Goal: Information Seeking & Learning: Learn about a topic

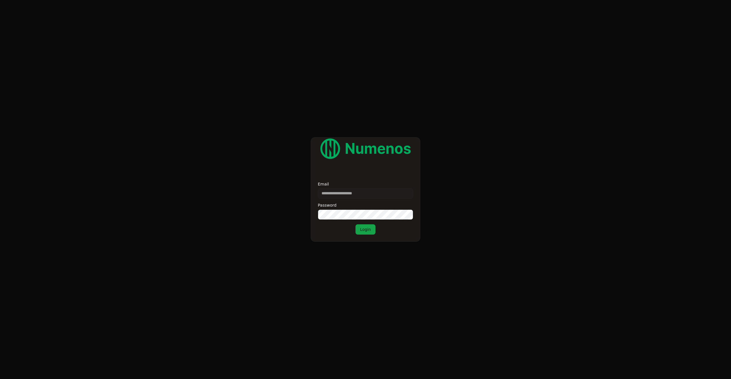
type input "**********"
click at [369, 230] on button "Login" at bounding box center [365, 229] width 20 height 10
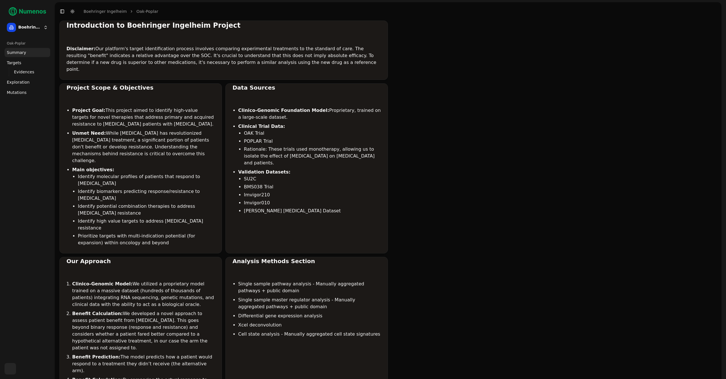
click at [23, 92] on span "Mutations" at bounding box center [17, 93] width 20 height 6
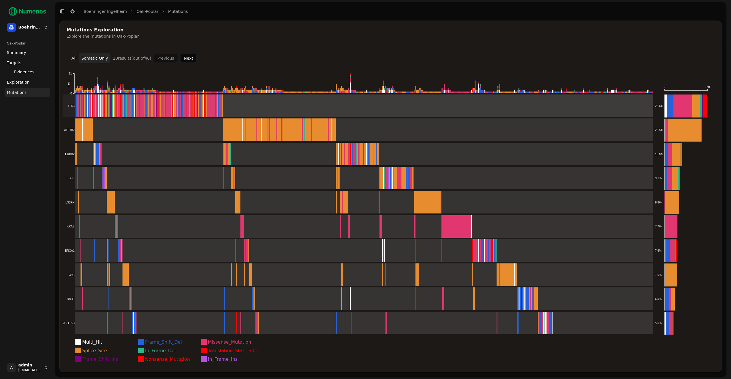
click at [103, 108] on rect at bounding box center [358, 105] width 590 height 23
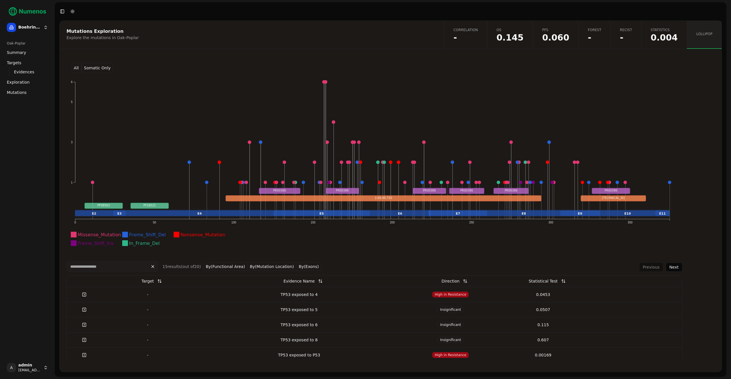
click at [75, 68] on button "All" at bounding box center [76, 68] width 10 height 10
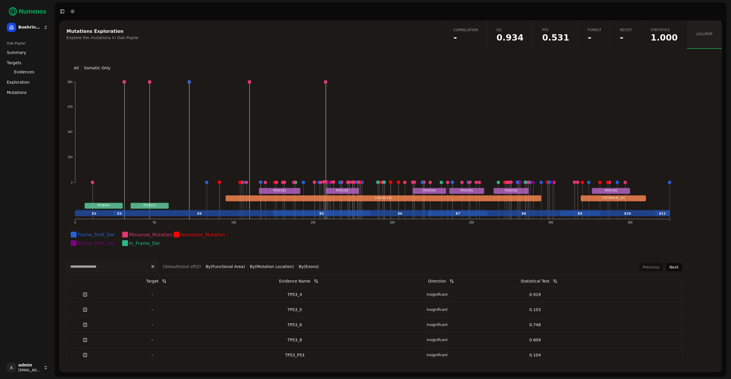
click at [95, 67] on button "Somatic Only" at bounding box center [97, 68] width 32 height 10
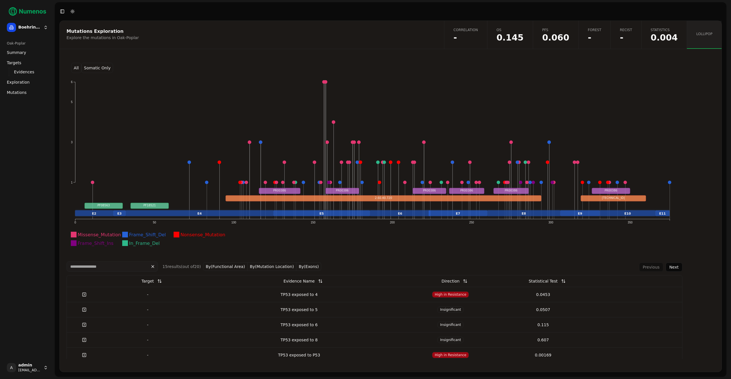
click at [78, 67] on button "All" at bounding box center [76, 68] width 10 height 10
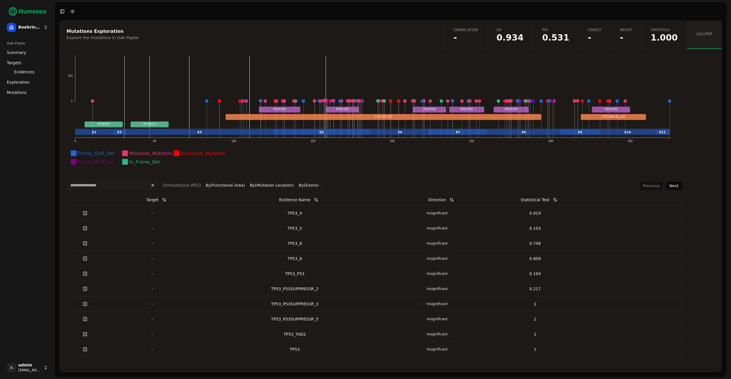
scroll to position [107, 0]
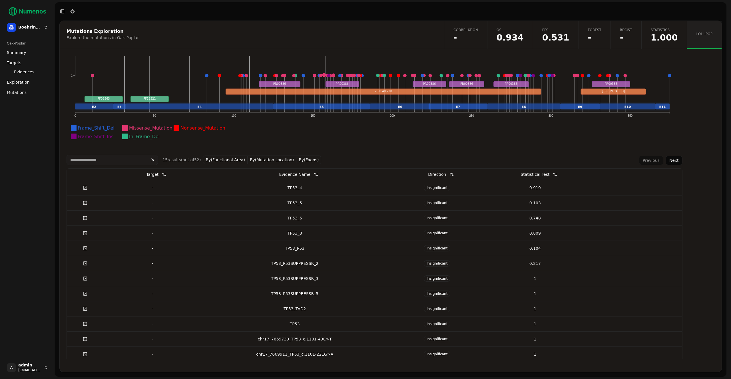
click at [304, 160] on button "By(Exons)" at bounding box center [308, 160] width 25 height 9
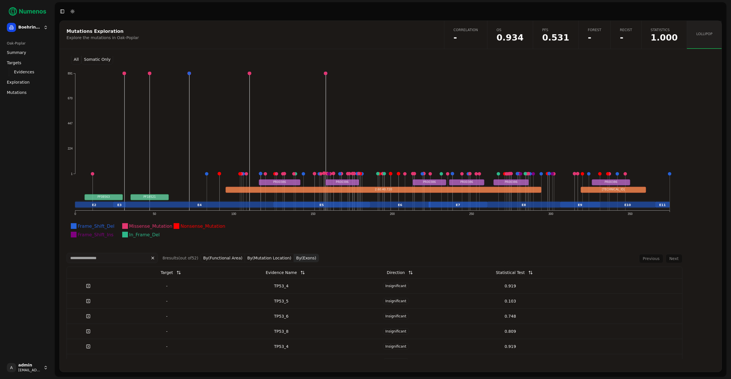
scroll to position [0, 0]
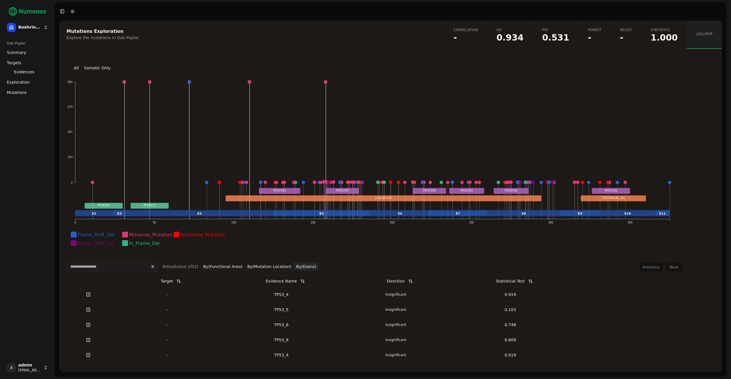
click at [95, 68] on button "Somatic Only" at bounding box center [97, 68] width 32 height 10
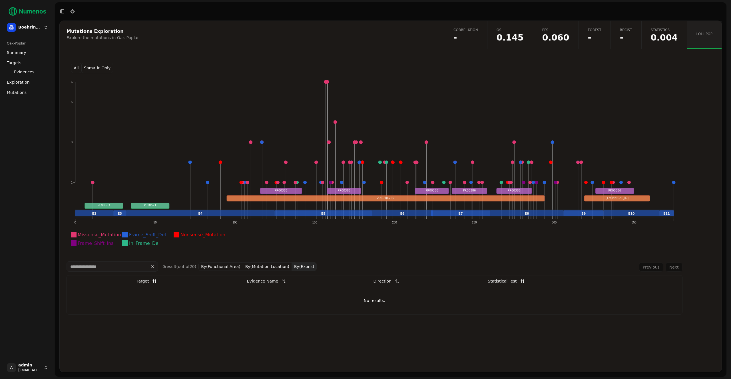
click at [292, 268] on button "By(Exons)" at bounding box center [304, 266] width 25 height 9
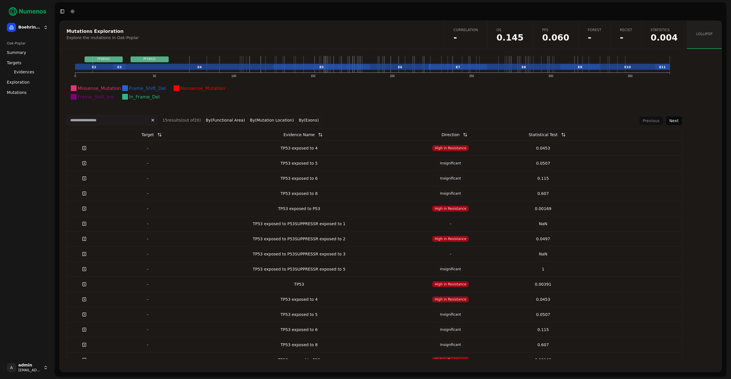
scroll to position [162, 0]
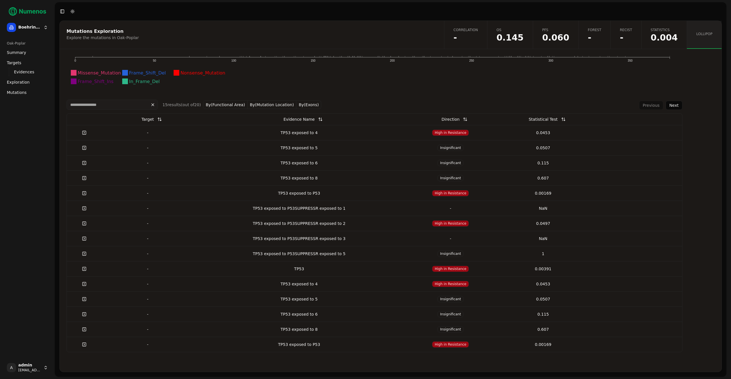
click at [239, 105] on button "By(Functional Area)" at bounding box center [225, 104] width 45 height 9
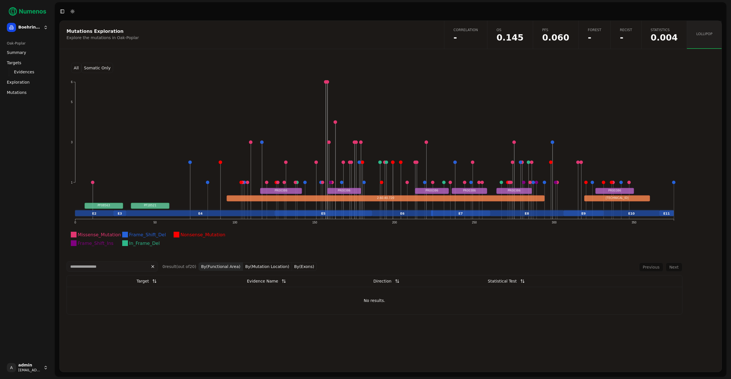
click at [237, 266] on button "By(Functional Area)" at bounding box center [220, 266] width 45 height 9
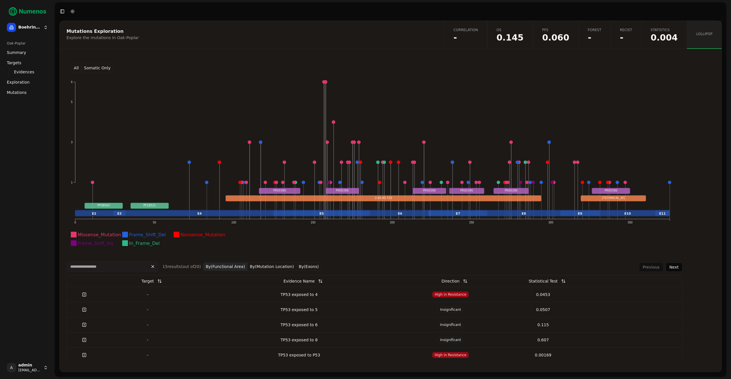
click at [259, 263] on button "By(Mutation Location)" at bounding box center [271, 266] width 49 height 9
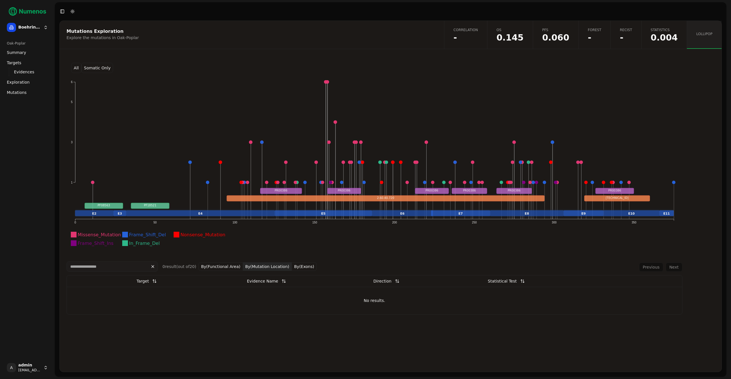
click at [260, 265] on button "By(Mutation Location)" at bounding box center [267, 266] width 49 height 9
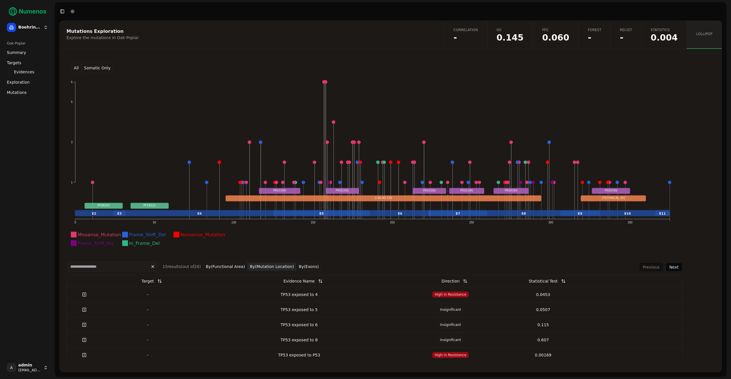
click at [311, 267] on button "By(Exons)" at bounding box center [308, 266] width 25 height 9
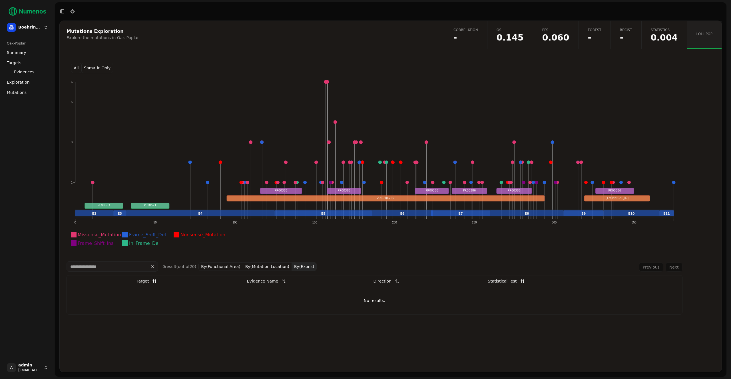
click at [302, 265] on button "By(Exons)" at bounding box center [304, 266] width 25 height 9
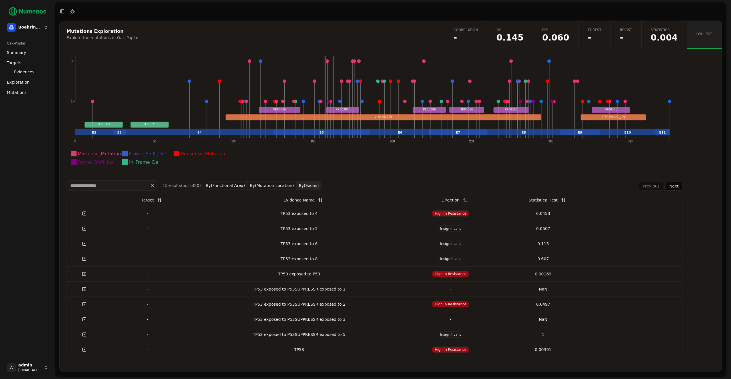
scroll to position [161, 0]
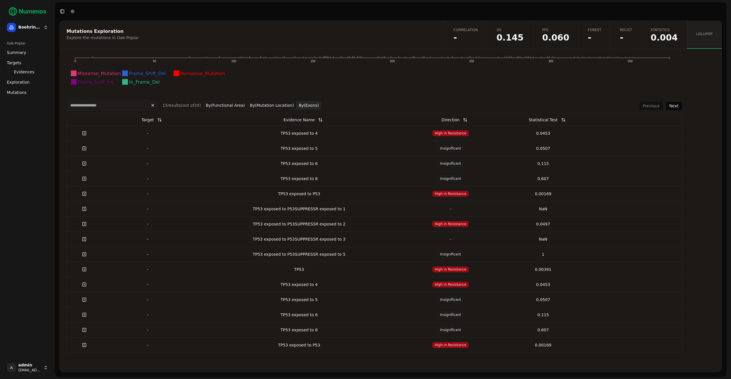
click at [216, 108] on button "By(Functional Area)" at bounding box center [225, 105] width 45 height 9
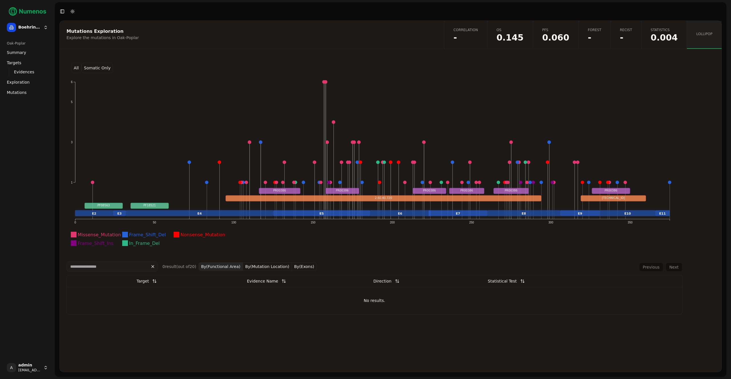
scroll to position [0, 0]
click at [223, 264] on button "By(Functional Area)" at bounding box center [220, 266] width 45 height 9
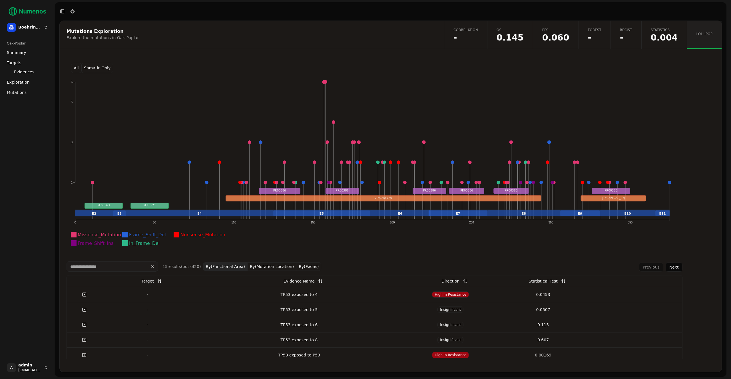
click at [265, 265] on button "By(Mutation Location)" at bounding box center [271, 266] width 49 height 9
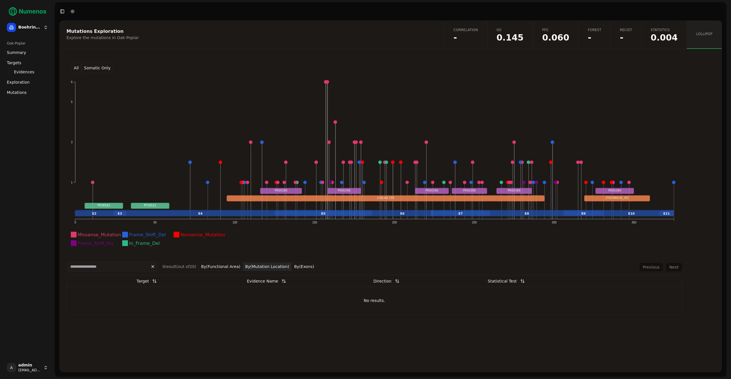
click at [269, 267] on button "By(Mutation Location)" at bounding box center [267, 266] width 49 height 9
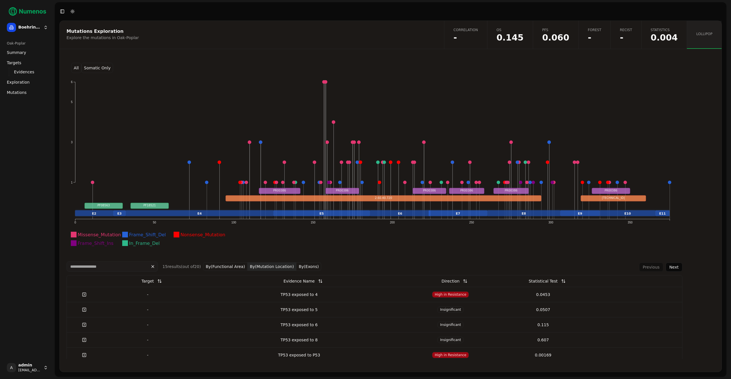
click at [305, 265] on button "By(Exons)" at bounding box center [308, 266] width 25 height 9
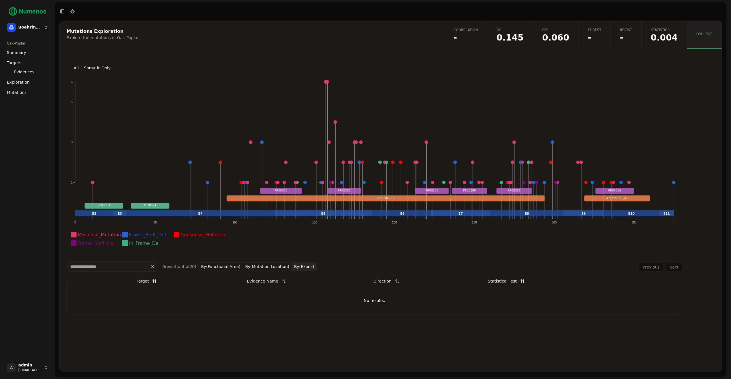
click at [303, 266] on button "By(Exons)" at bounding box center [304, 266] width 25 height 9
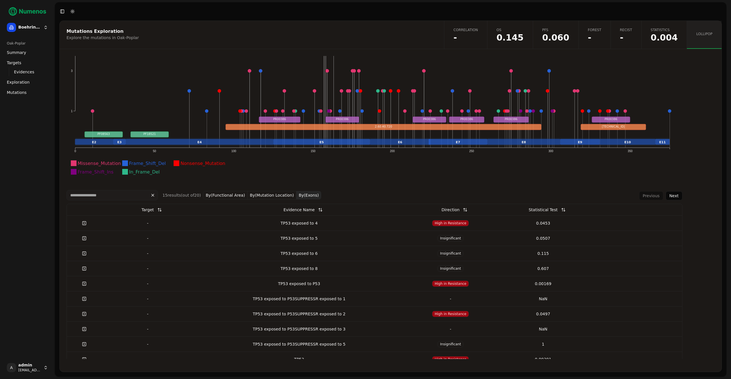
scroll to position [72, 0]
click at [258, 223] on div "TP53 exposed to 4" at bounding box center [298, 223] width 205 height 6
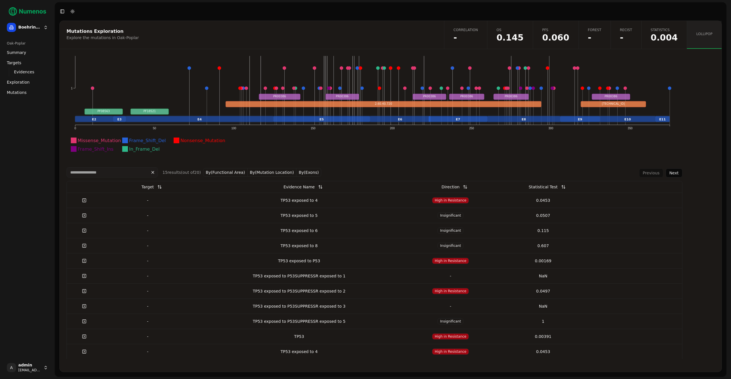
scroll to position [113, 0]
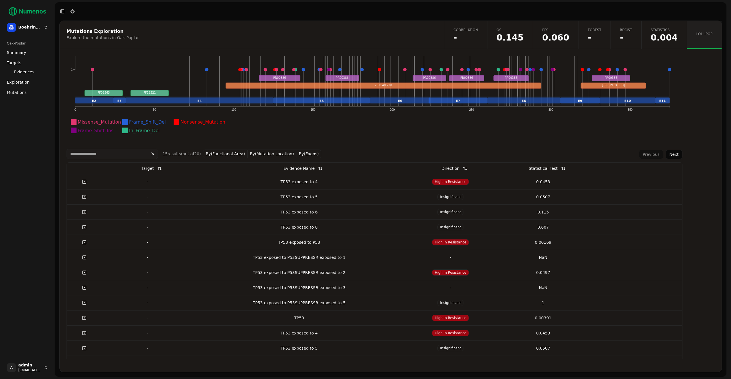
click at [303, 154] on button "By(Exons)" at bounding box center [308, 154] width 25 height 9
